Goal: Task Accomplishment & Management: Manage account settings

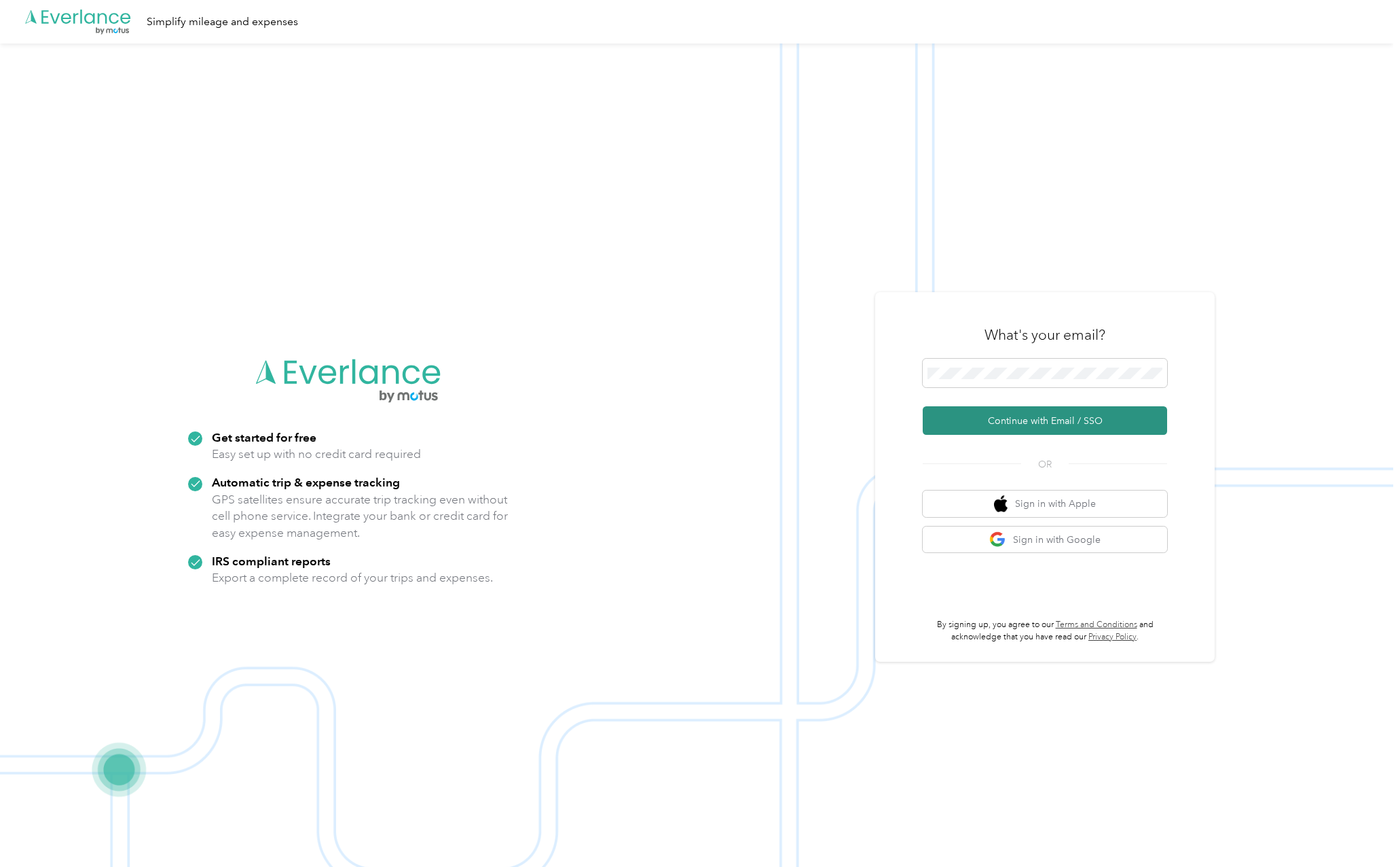
click at [1076, 417] on button "Continue with Email / SSO" at bounding box center [1045, 420] width 244 height 28
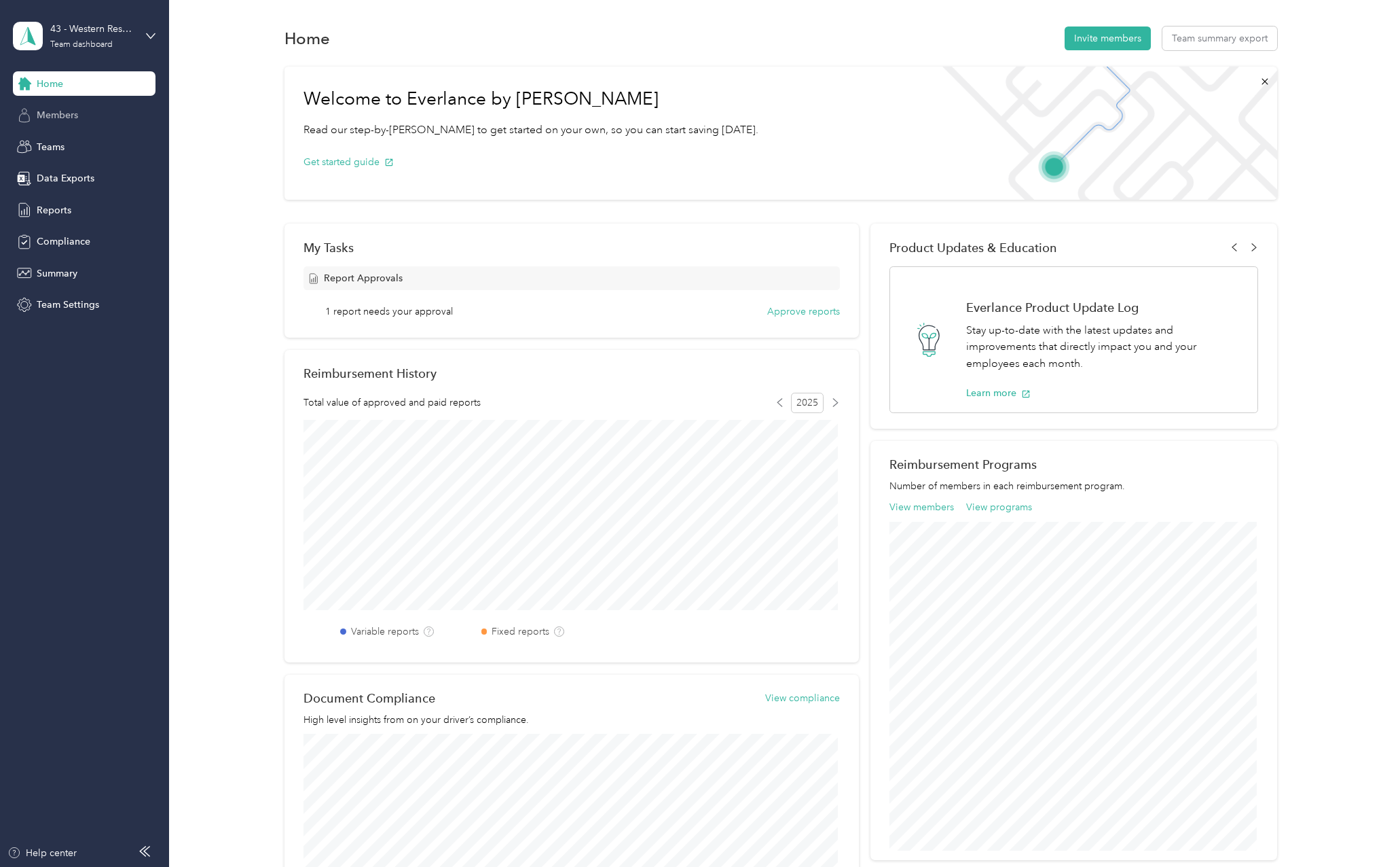
click at [67, 112] on span "Members" at bounding box center [57, 116] width 41 height 15
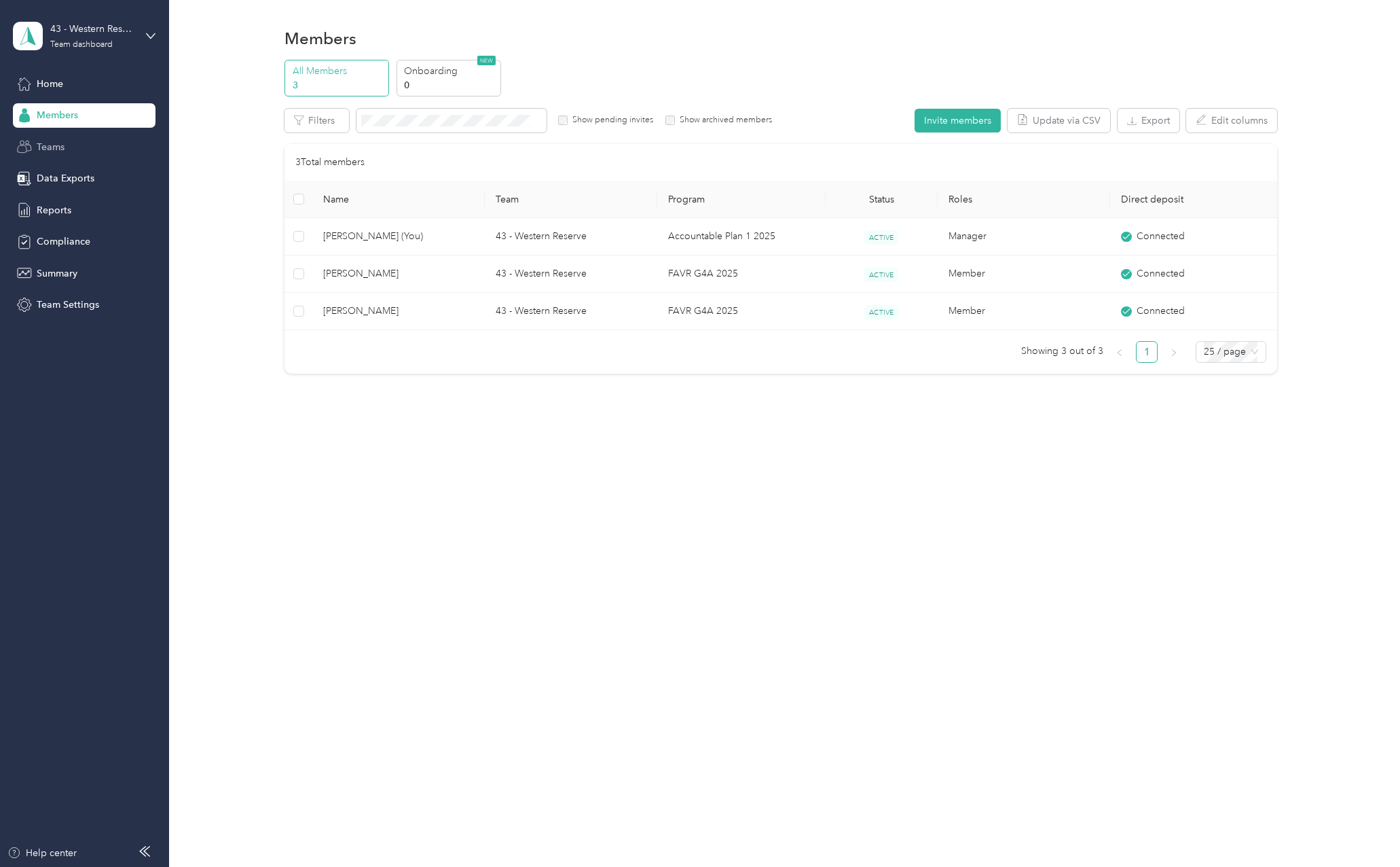
click at [70, 150] on div "Teams" at bounding box center [84, 146] width 142 height 24
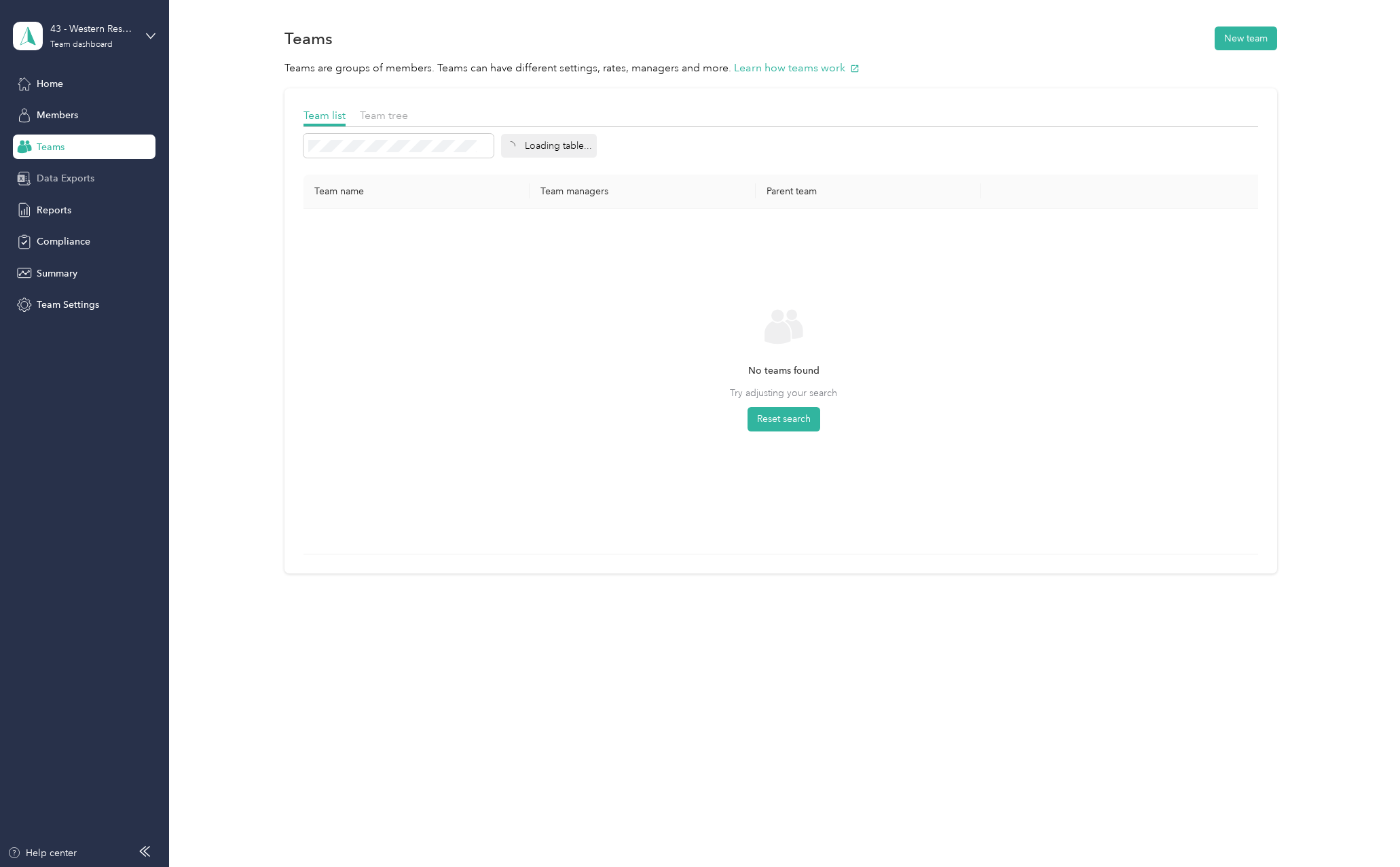
click at [67, 176] on span "Data Exports" at bounding box center [65, 179] width 57 height 15
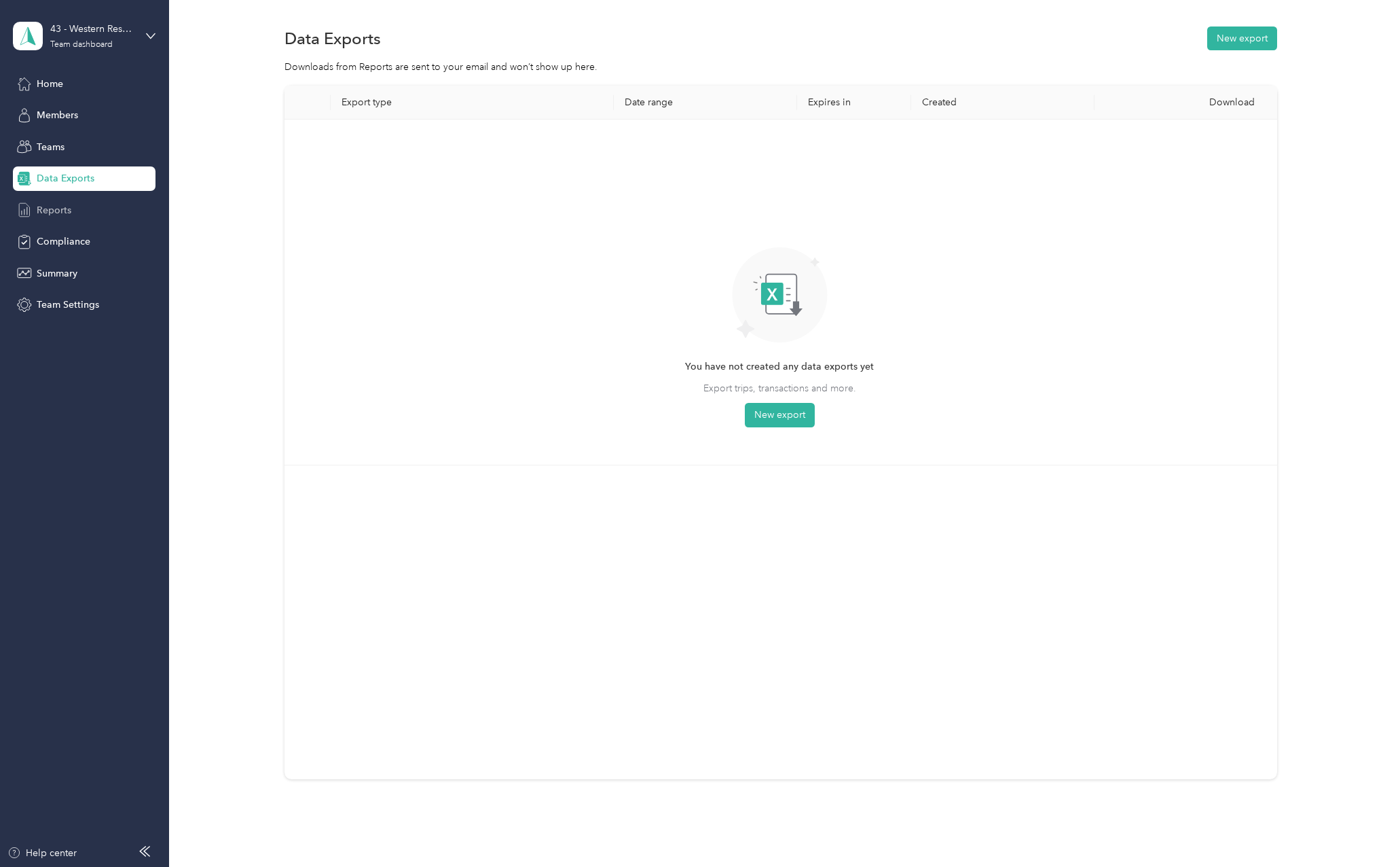
click at [63, 211] on span "Reports" at bounding box center [53, 210] width 35 height 15
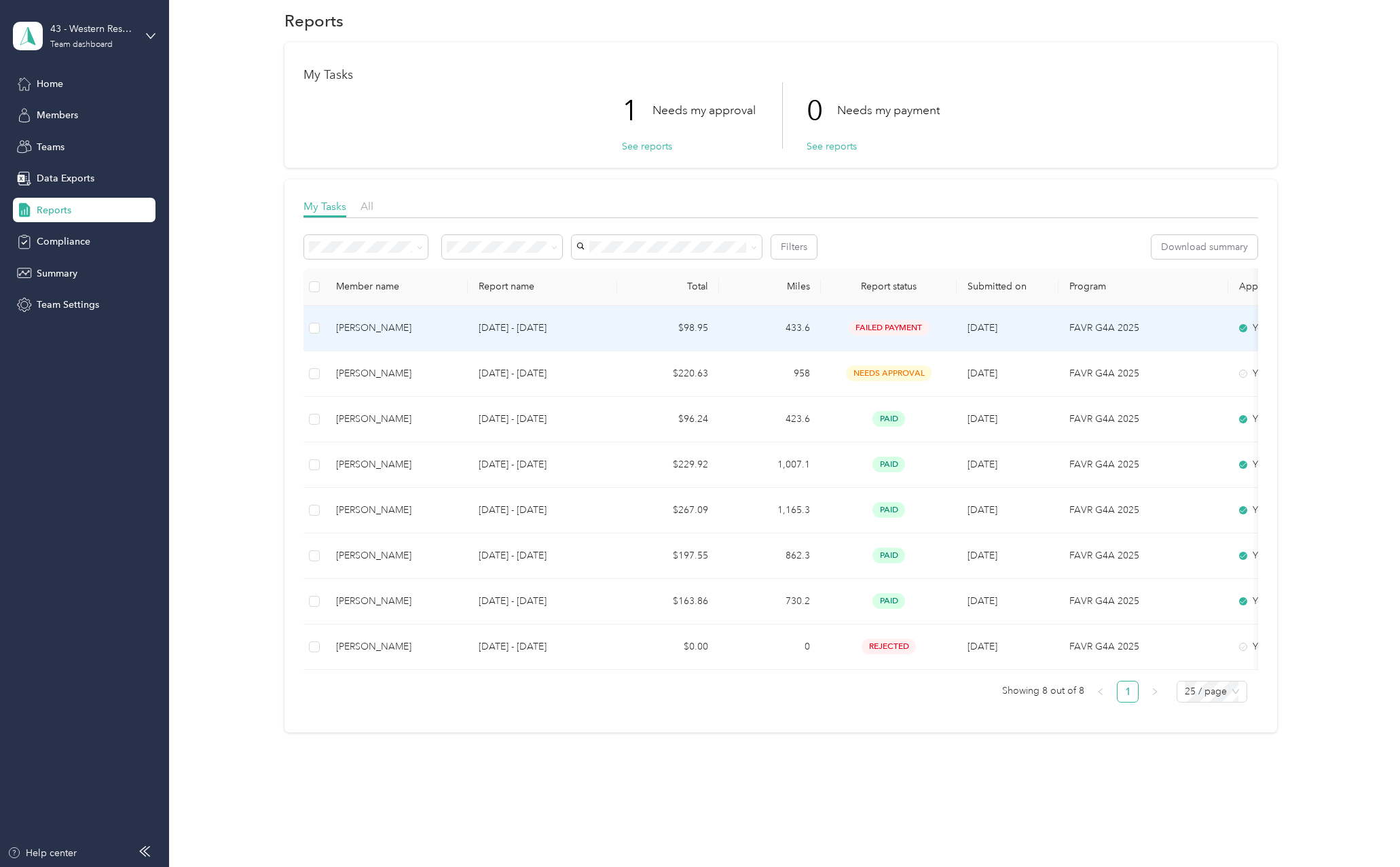
scroll to position [33, 0]
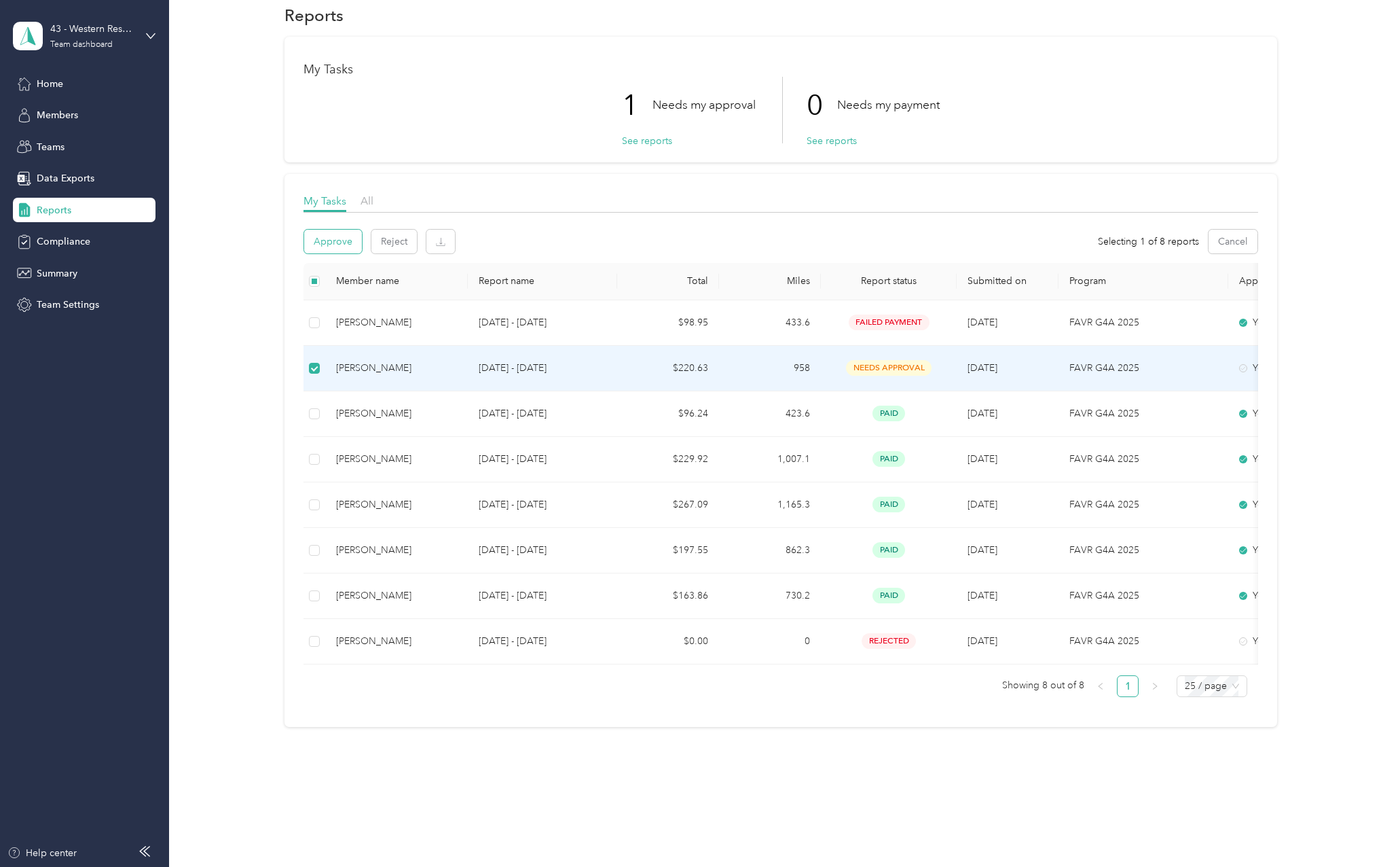
click at [328, 230] on button "Approve" at bounding box center [332, 241] width 57 height 23
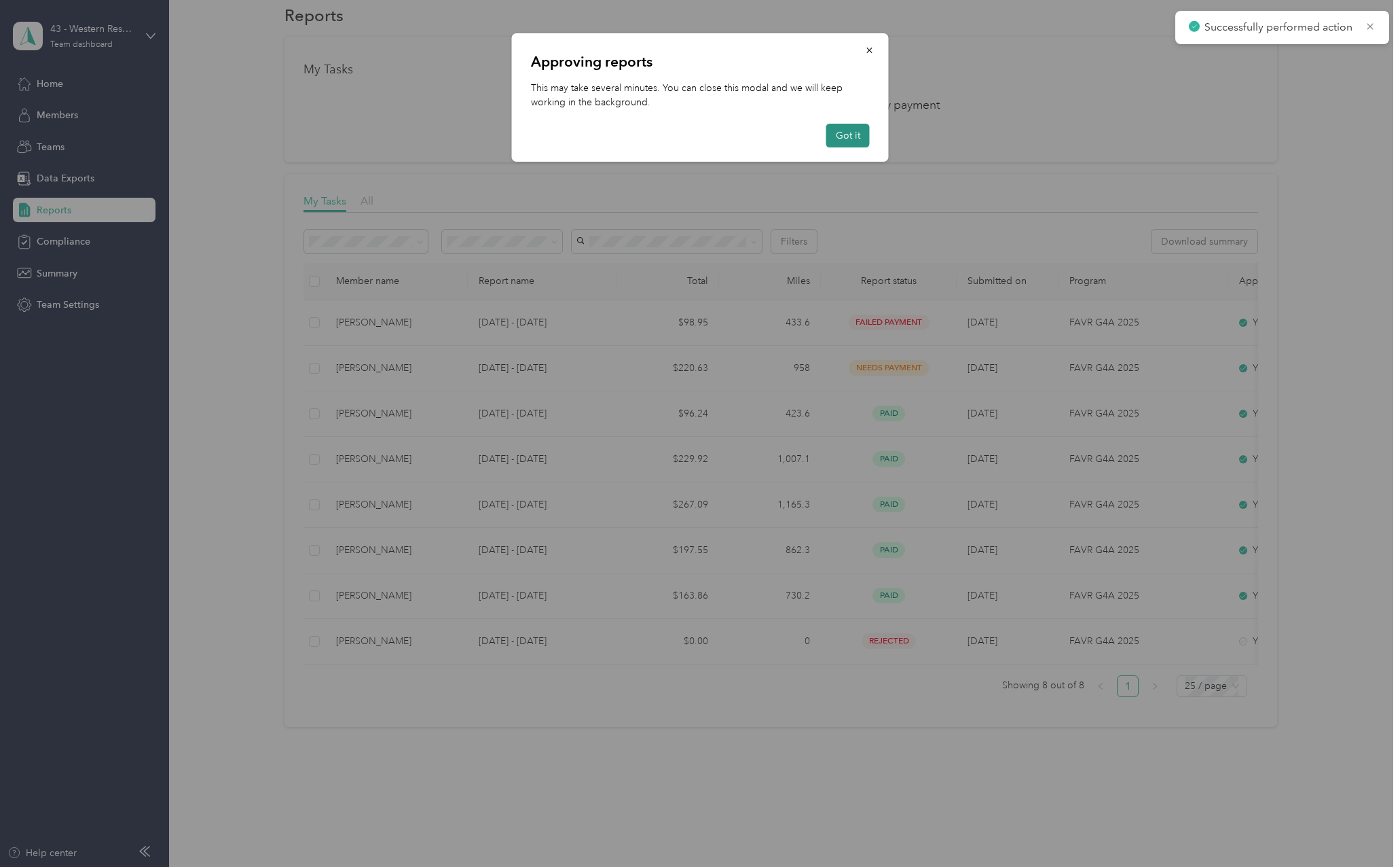
click at [849, 129] on button "Got it" at bounding box center [848, 135] width 44 height 23
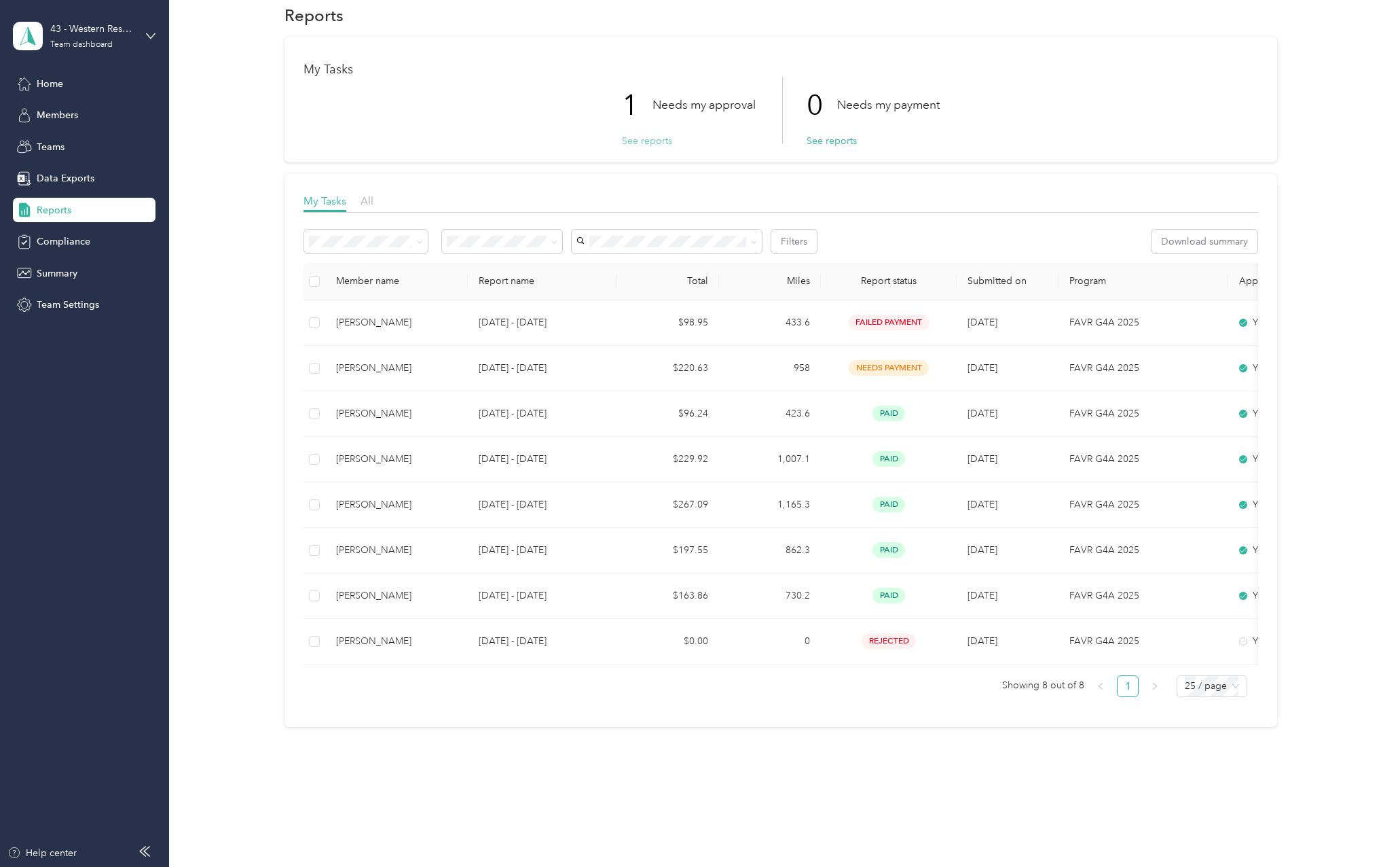
click at [640, 134] on button "See reports" at bounding box center [647, 142] width 50 height 15
